Goal: Information Seeking & Learning: Learn about a topic

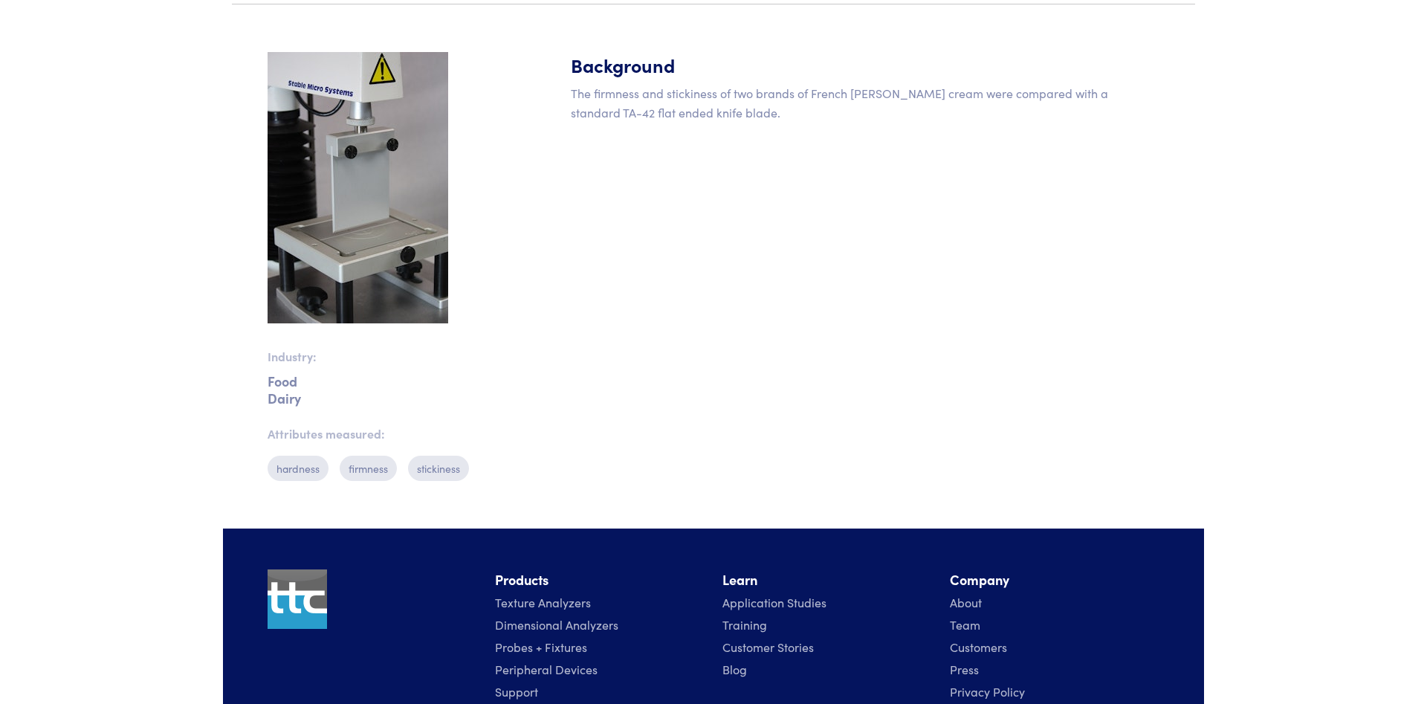
scroll to position [303, 0]
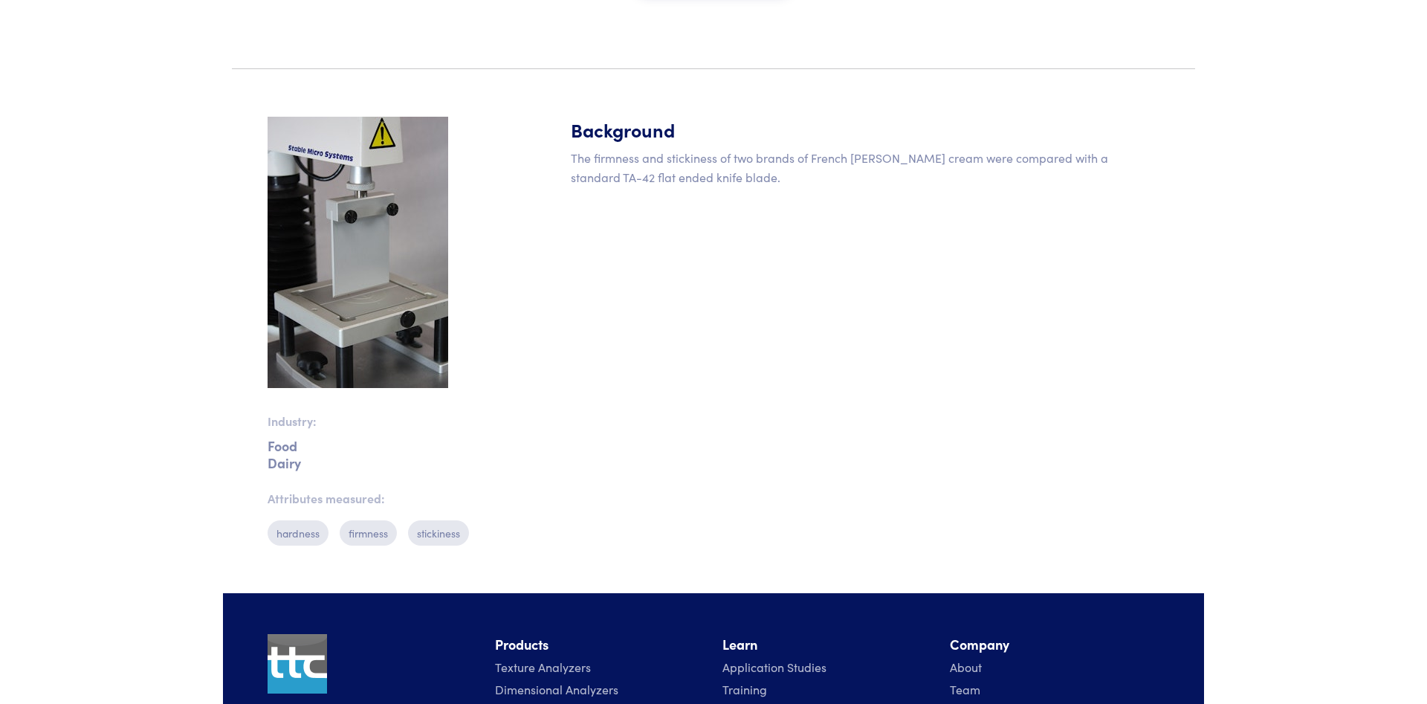
click at [360, 302] on img at bounding box center [358, 252] width 181 height 271
click at [365, 297] on img at bounding box center [358, 252] width 181 height 271
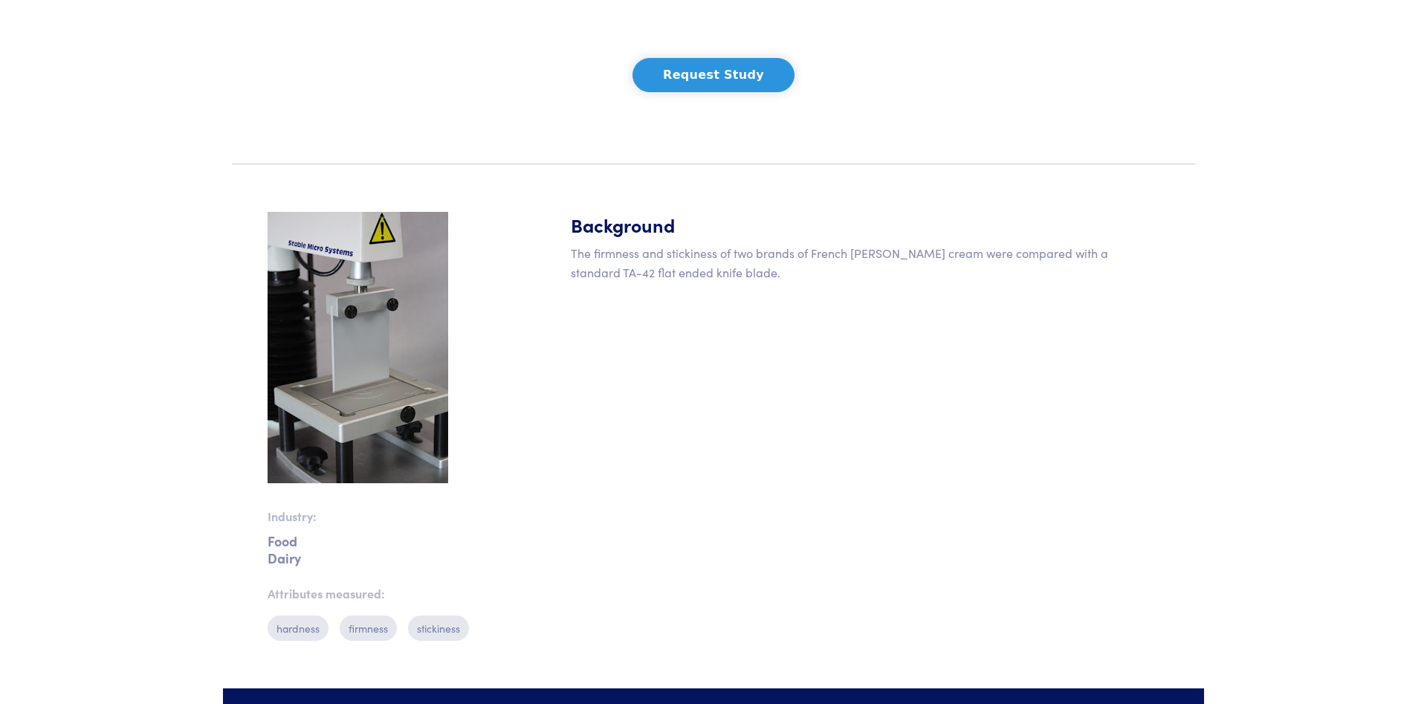
scroll to position [0, 0]
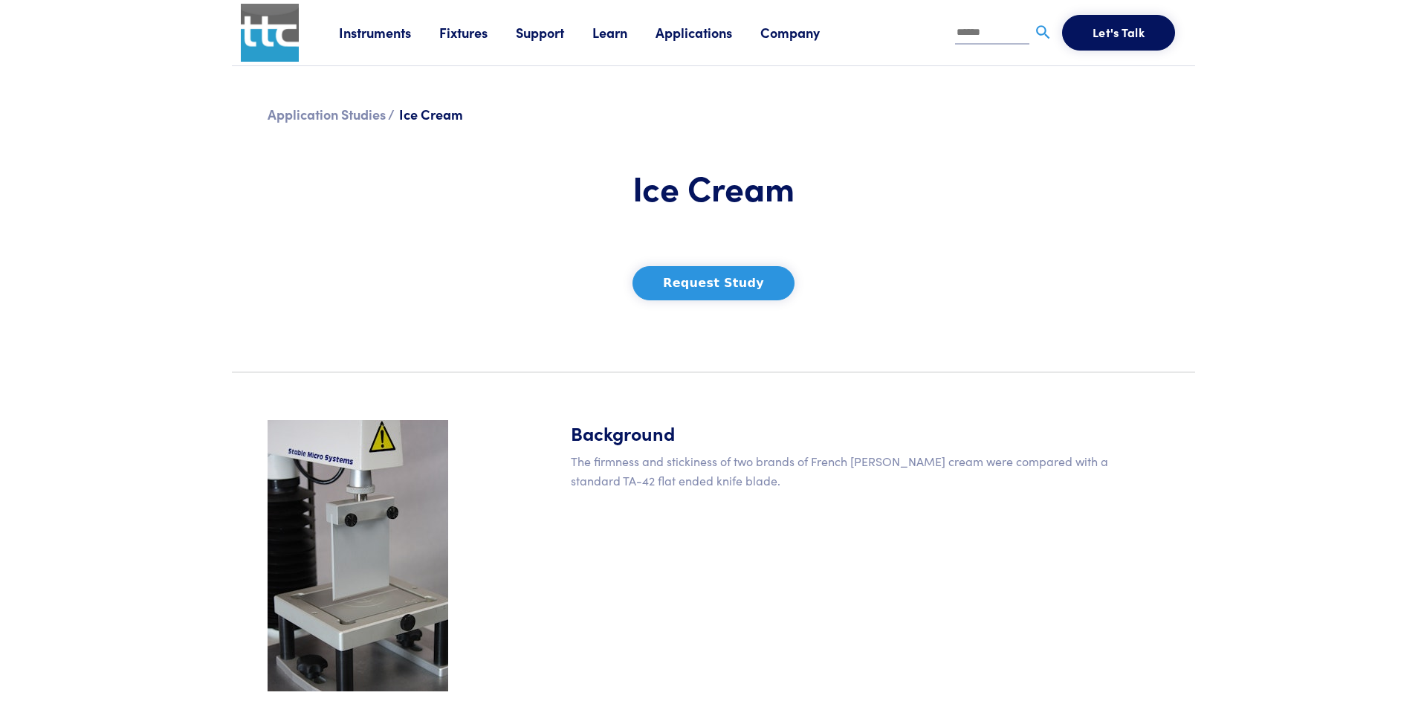
click at [349, 35] on link "Instruments" at bounding box center [389, 32] width 100 height 19
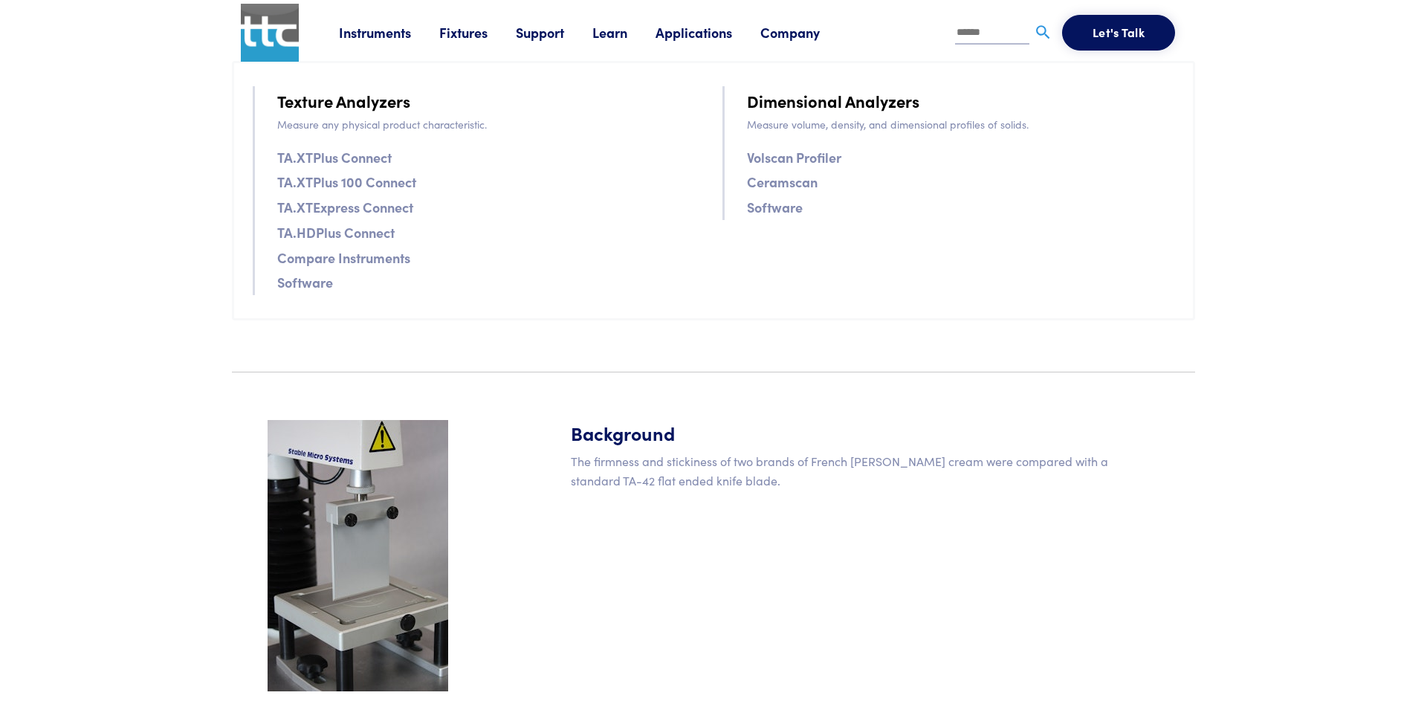
click at [382, 33] on link "Instruments" at bounding box center [389, 32] width 100 height 19
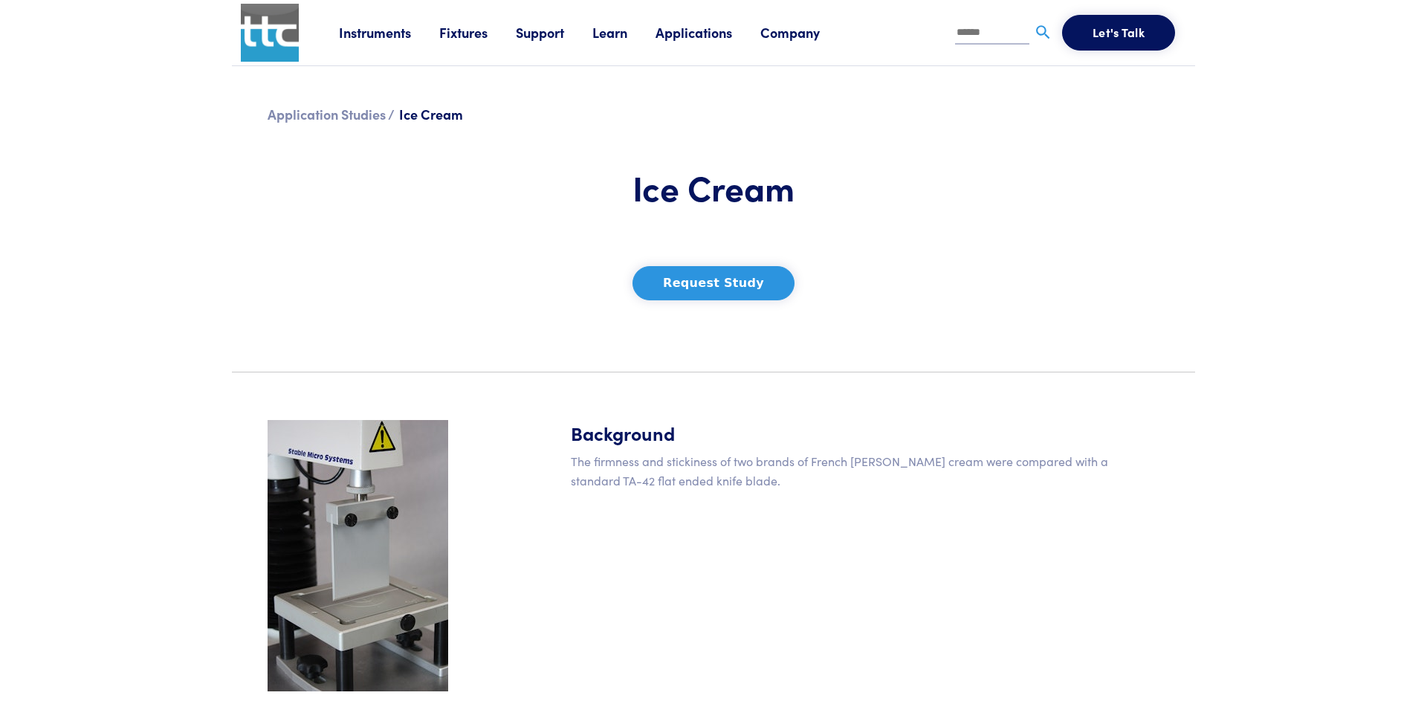
click at [382, 33] on link "Instruments" at bounding box center [389, 32] width 100 height 19
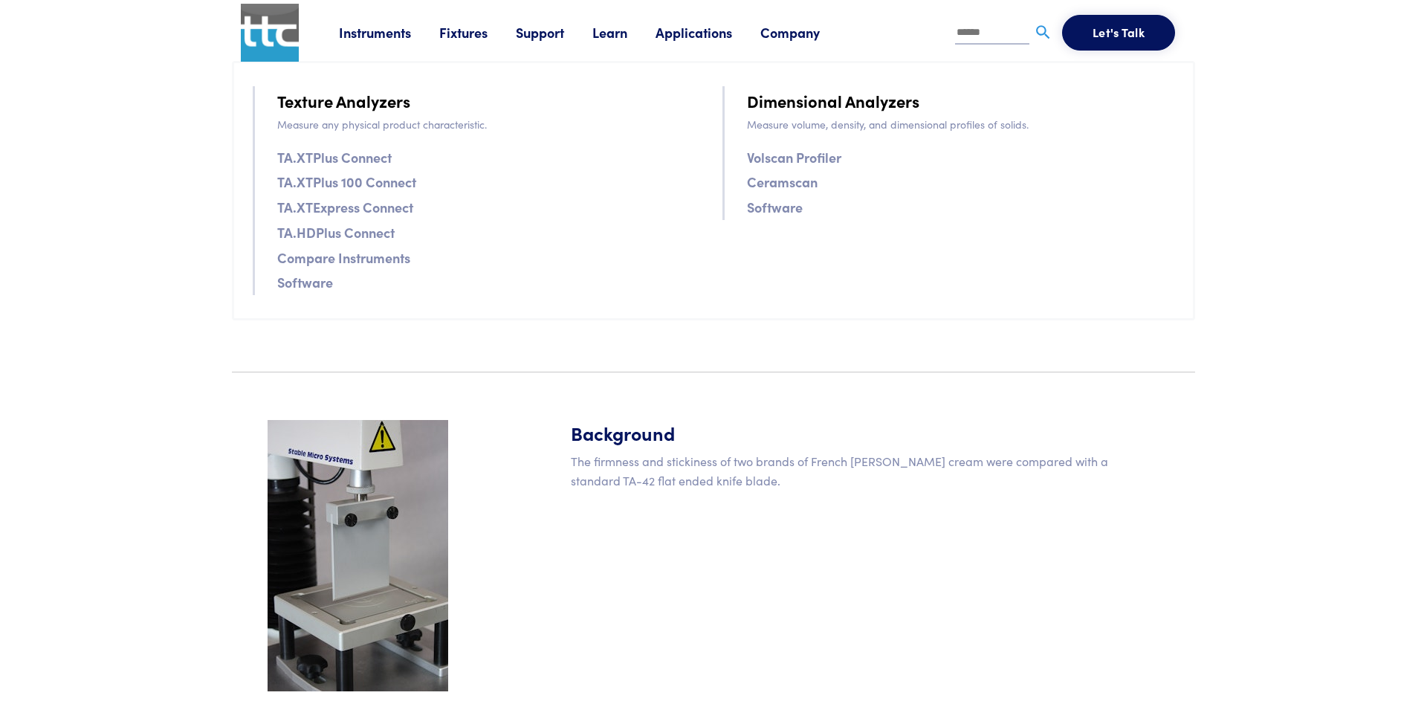
click at [339, 159] on link "TA.XTPlus Connect" at bounding box center [334, 157] width 114 height 22
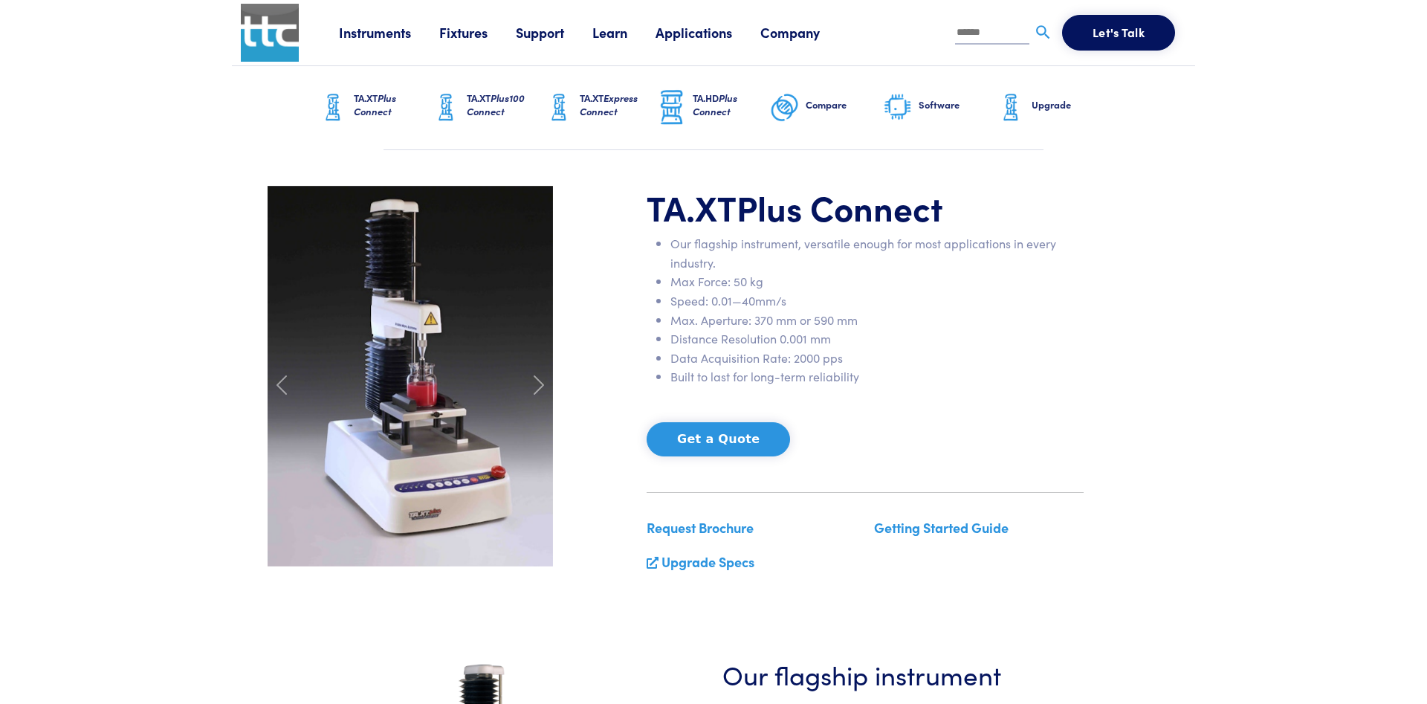
click at [493, 109] on span "Plus100 Connect" at bounding box center [496, 105] width 58 height 28
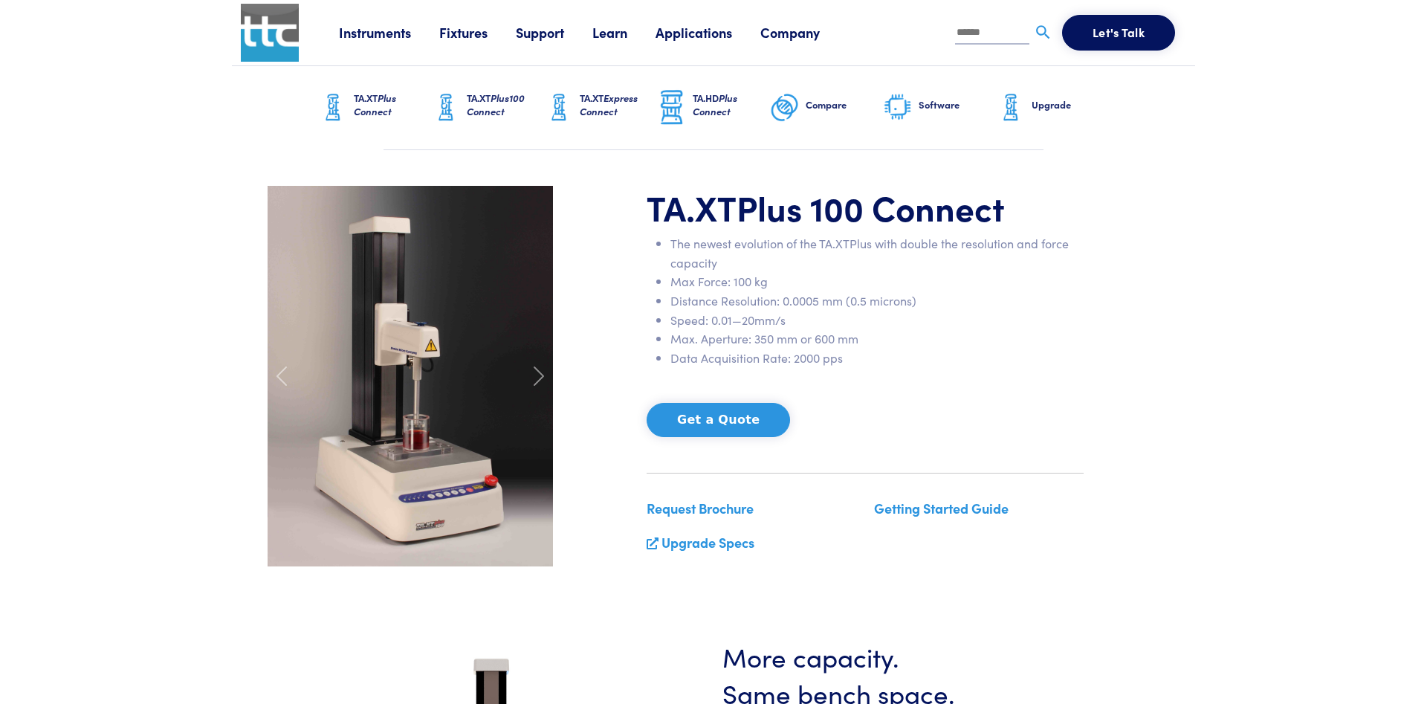
click at [374, 106] on span "Plus Connect" at bounding box center [375, 105] width 42 height 28
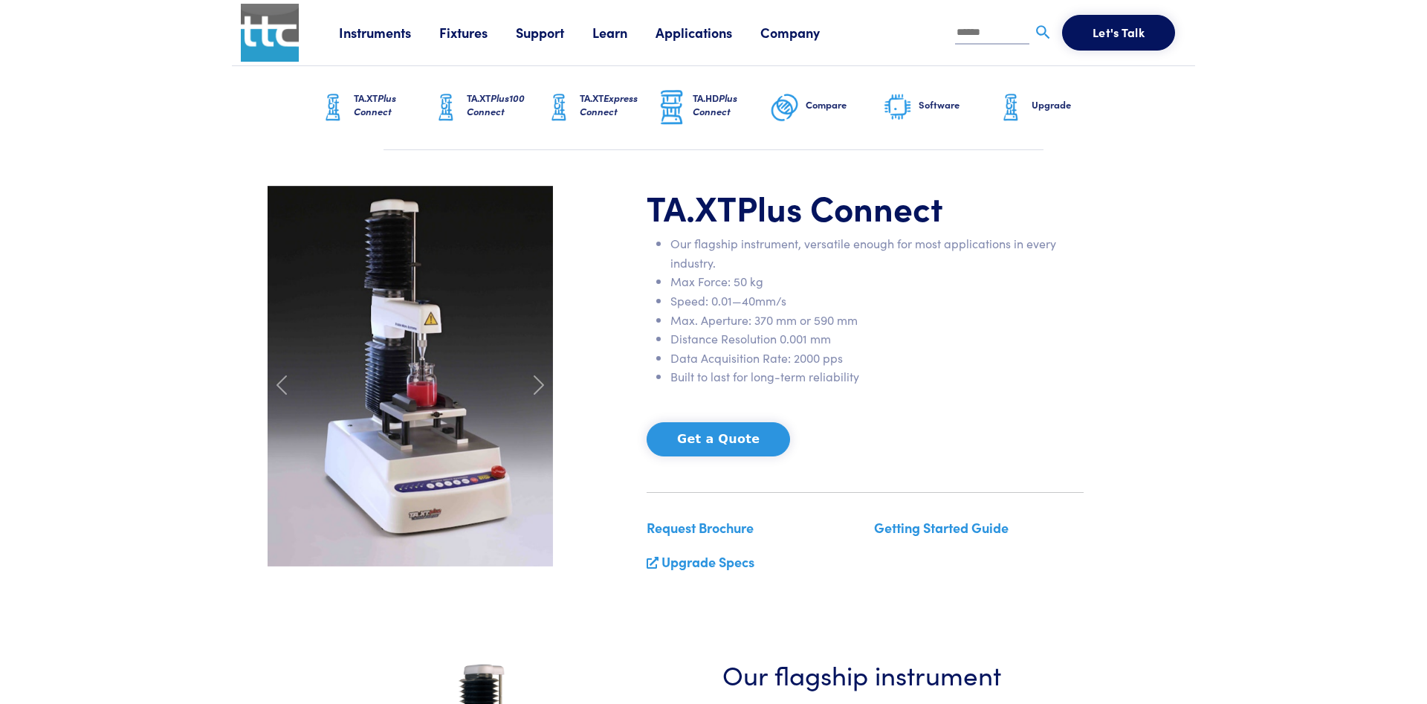
click at [594, 101] on h6 "TA.XT Express Connect" at bounding box center [618, 104] width 77 height 27
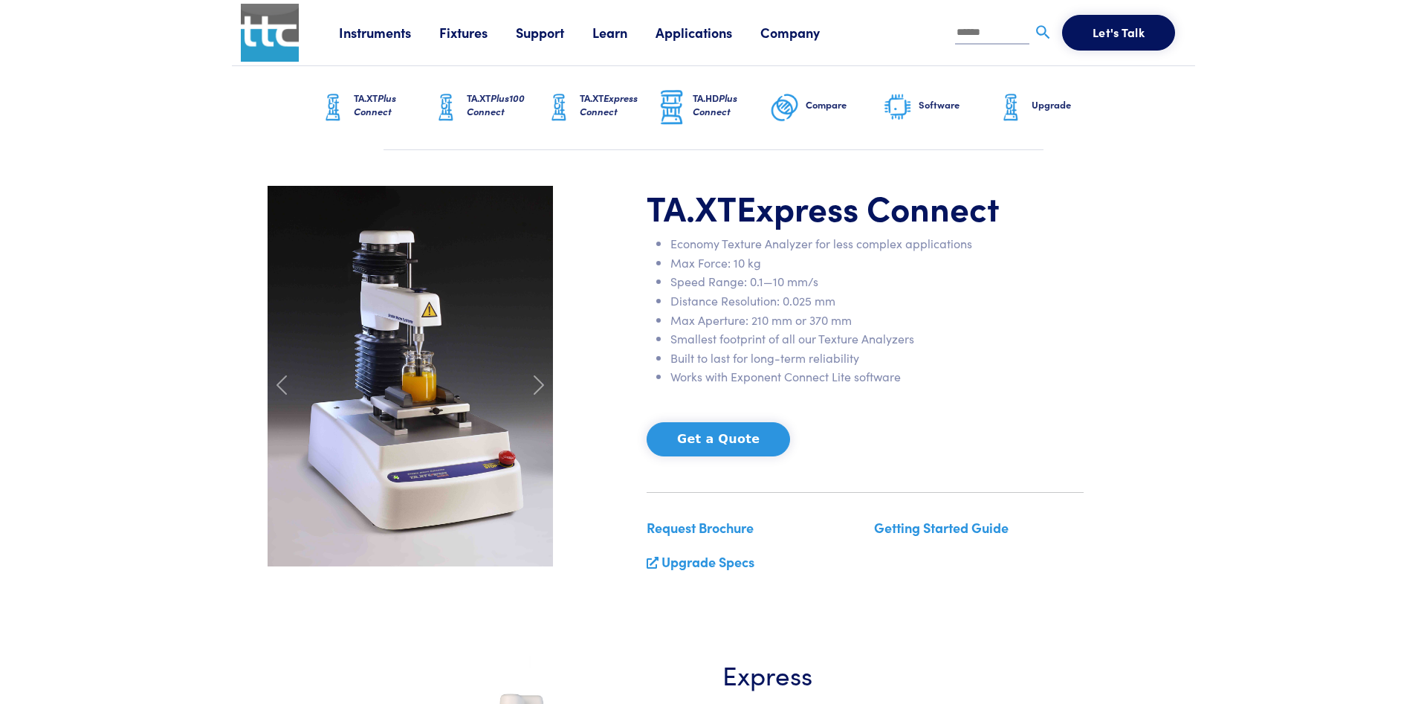
click at [726, 104] on span "Plus Connect" at bounding box center [715, 105] width 45 height 28
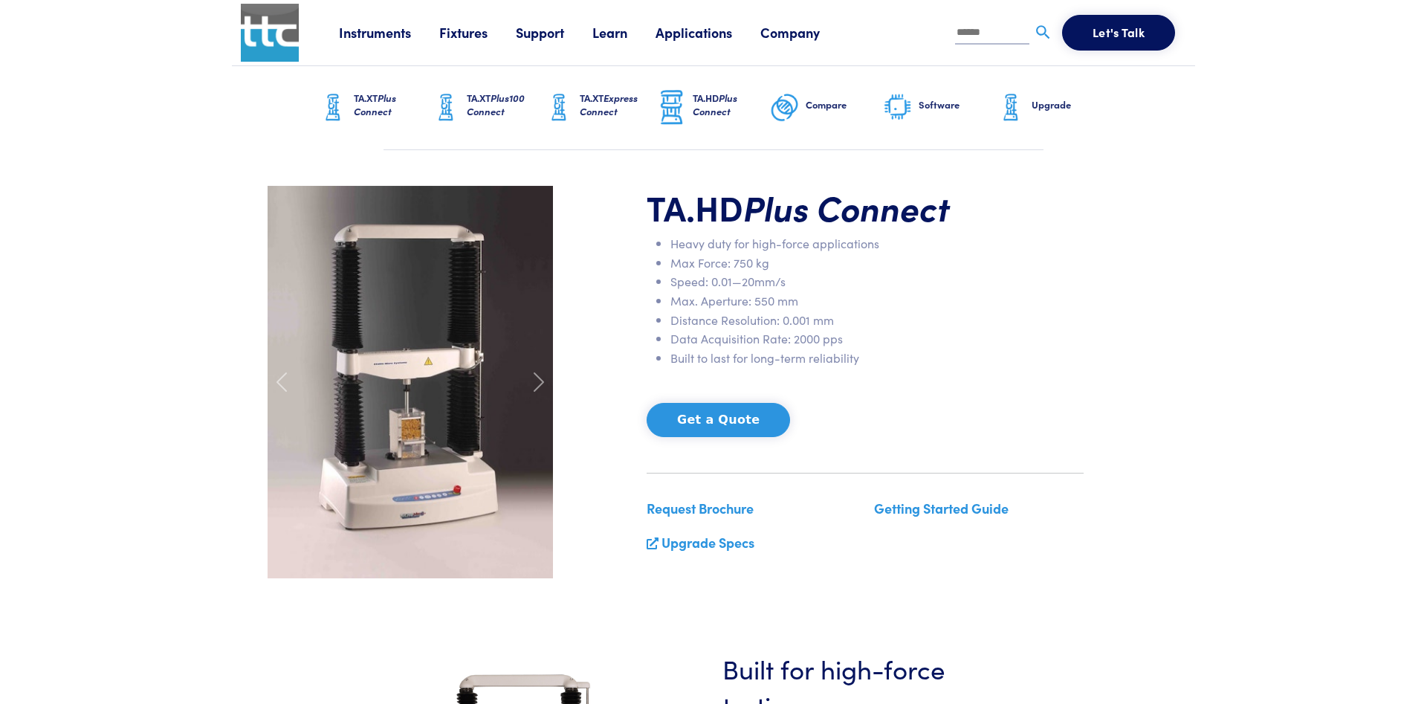
click at [358, 110] on span "Plus Connect" at bounding box center [375, 105] width 42 height 28
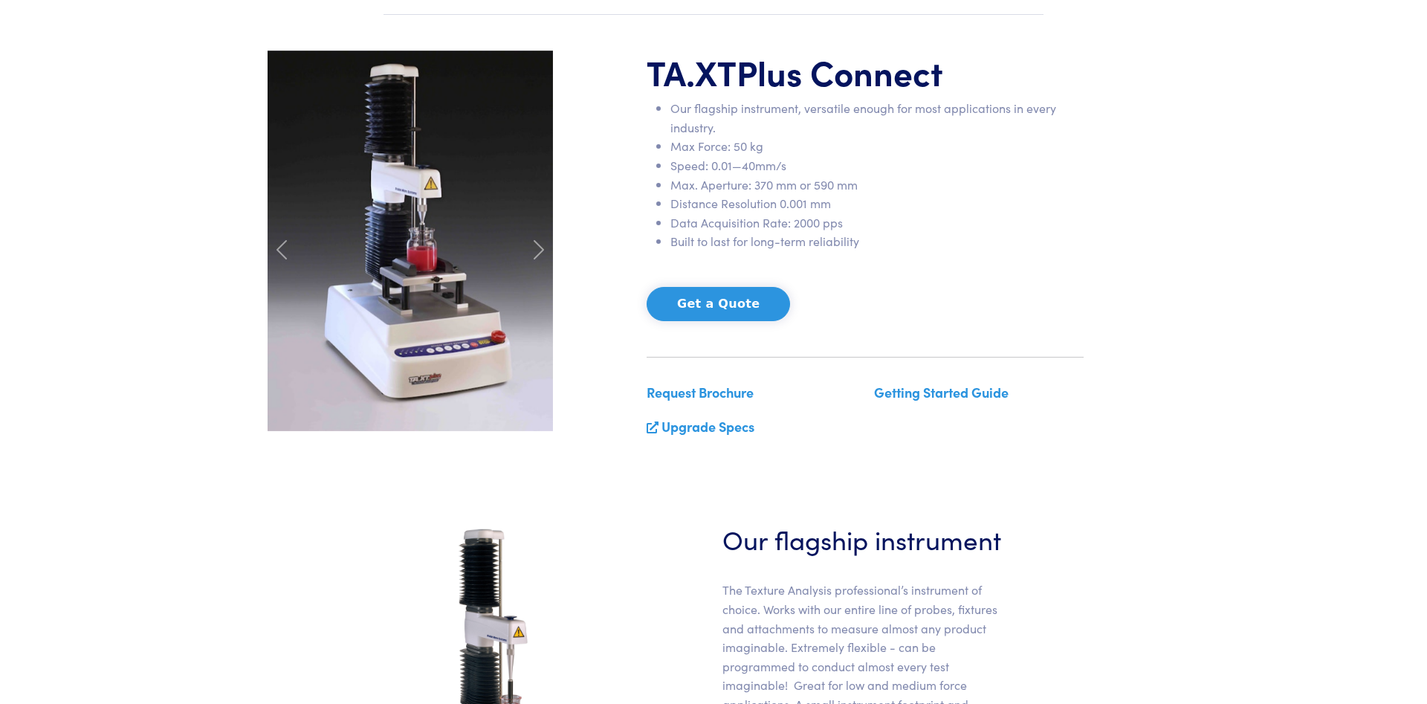
scroll to position [76, 0]
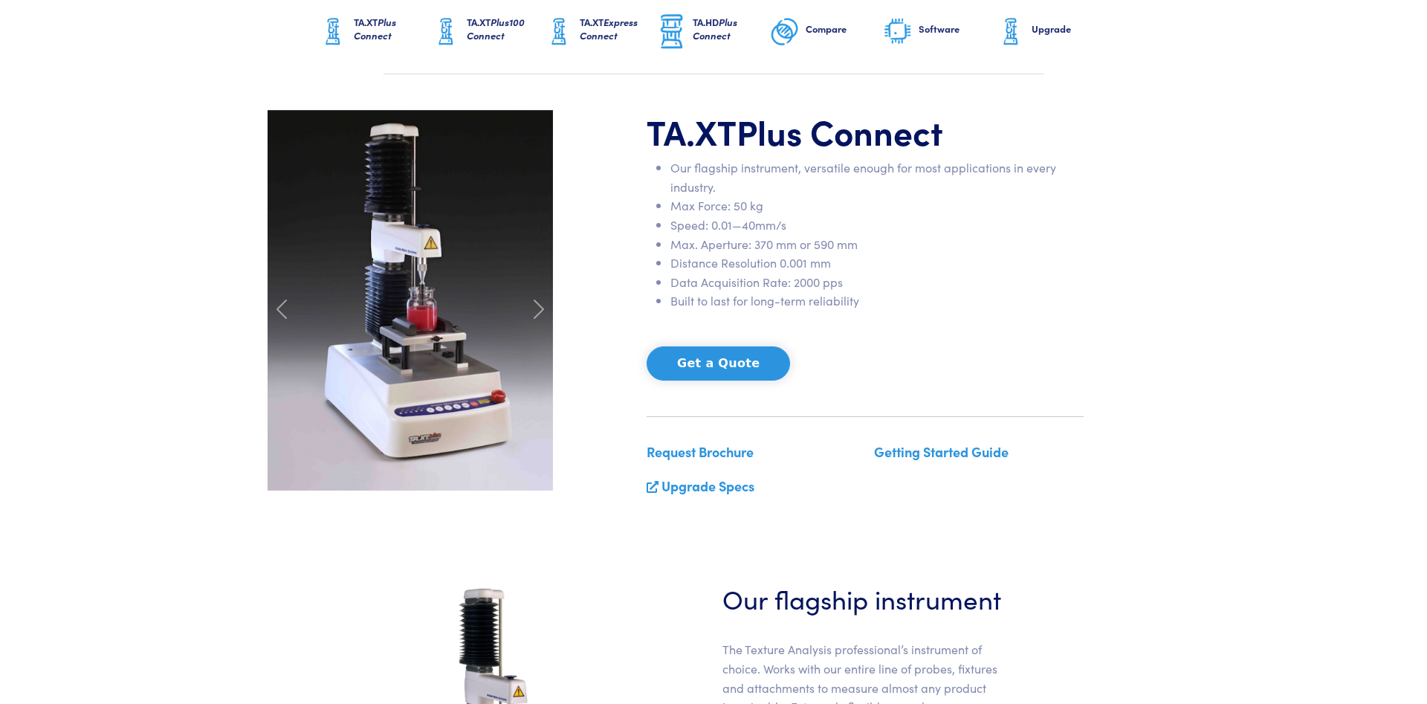
click at [450, 260] on img at bounding box center [410, 300] width 285 height 381
